Goal: Navigation & Orientation: Understand site structure

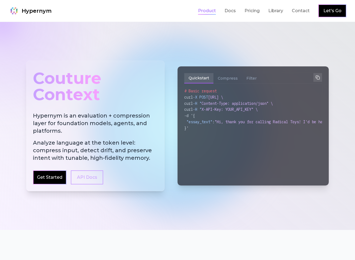
click at [210, 10] on link "Product" at bounding box center [207, 11] width 18 height 6
click at [211, 11] on link "Product" at bounding box center [207, 11] width 18 height 6
click at [236, 12] on link "Docs" at bounding box center [230, 11] width 11 height 6
click at [254, 12] on link "Pricing" at bounding box center [252, 11] width 15 height 6
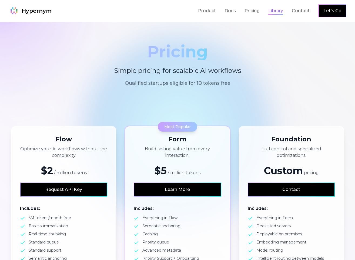
click at [277, 11] on link "Library" at bounding box center [276, 11] width 15 height 6
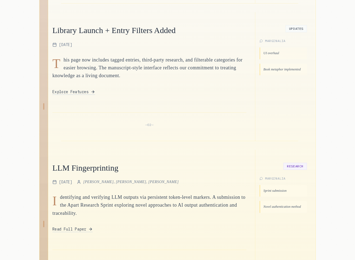
scroll to position [216, 0]
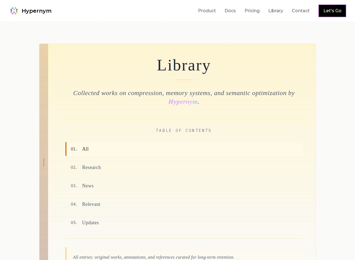
click at [43, 11] on span "Hypernym" at bounding box center [37, 11] width 30 height 8
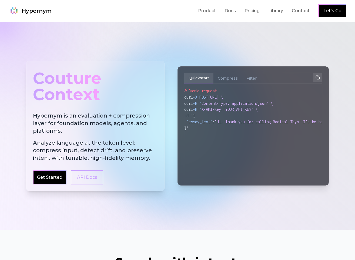
click at [208, 31] on div at bounding box center [177, 126] width 355 height 208
